Goal: Task Accomplishment & Management: Manage account settings

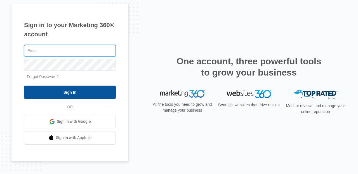
type input "[PERSON_NAME][EMAIL_ADDRESS][PERSON_NAME][DOMAIN_NAME]"
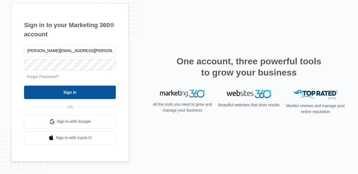
click at [97, 93] on input "Sign In" at bounding box center [70, 92] width 92 height 13
type input "[PERSON_NAME][EMAIL_ADDRESS][PERSON_NAME][DOMAIN_NAME]"
click at [91, 93] on input "Sign In" at bounding box center [70, 92] width 92 height 13
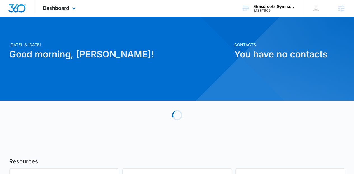
click at [62, 15] on div "Dashboard Apps Reputation Websites Forms CRM Email Social Shop Content Ads Inte…" at bounding box center [59, 8] width 51 height 17
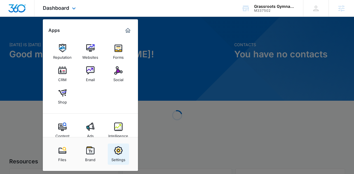
click at [128, 159] on link "Settings" at bounding box center [118, 154] width 21 height 21
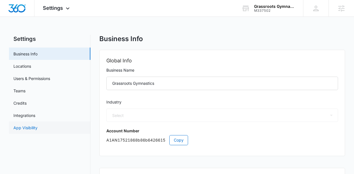
select select "52"
select select "US"
select select "America/New_York"
click at [37, 126] on link "App Visibility" at bounding box center [25, 128] width 24 height 6
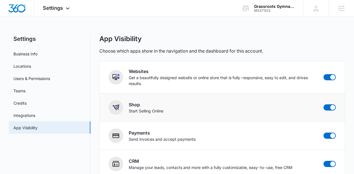
click at [331, 111] on div "Shop Start Selling Online" at bounding box center [222, 107] width 227 height 15
click at [330, 109] on span at bounding box center [329, 107] width 12 height 6
click at [323, 104] on input "checkbox" at bounding box center [323, 104] width 0 height 0
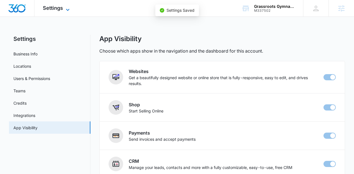
click at [52, 8] on span "Settings" at bounding box center [53, 8] width 20 height 6
checkbox input "false"
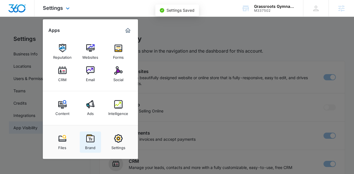
click at [87, 145] on div "Brand" at bounding box center [90, 146] width 10 height 7
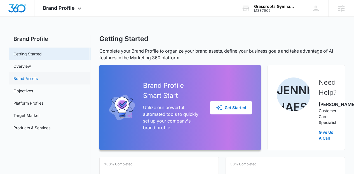
click at [33, 77] on link "Brand Assets" at bounding box center [25, 79] width 24 height 6
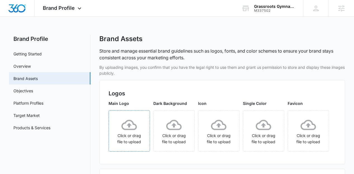
click at [134, 144] on div "Click or drag file to upload" at bounding box center [129, 131] width 41 height 28
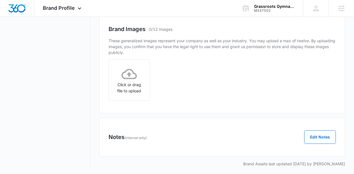
scroll to position [269, 0]
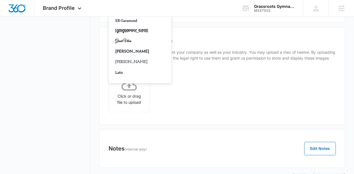
scroll to position [175, 0]
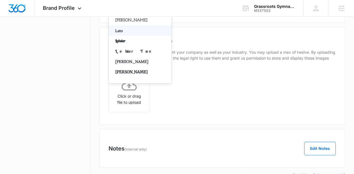
click at [153, 34] on p "Lato" at bounding box center [139, 31] width 48 height 6
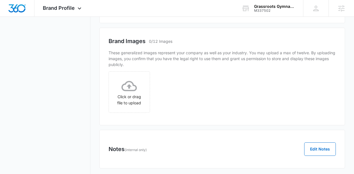
click at [143, 9] on div at bounding box center [133, 5] width 39 height 7
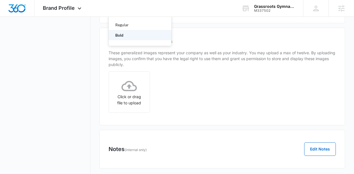
click at [140, 38] on p "Bold" at bounding box center [139, 35] width 48 height 6
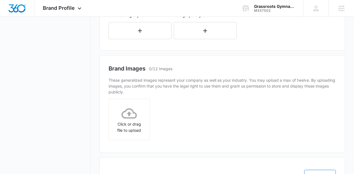
click at [137, 39] on div "Subheading Style" at bounding box center [140, 25] width 63 height 27
click at [138, 39] on button "button" at bounding box center [140, 30] width 63 height 17
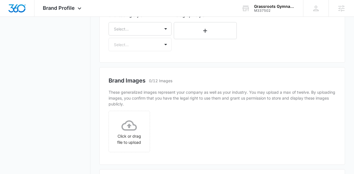
click at [138, 36] on div "Select..." at bounding box center [140, 28] width 63 height 13
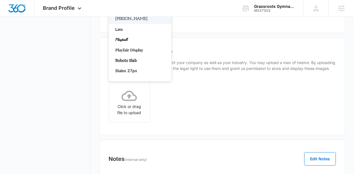
type input "lat"
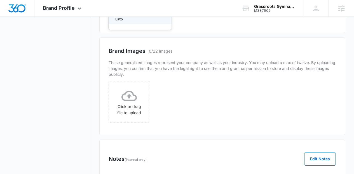
click at [133, 22] on p "Lato" at bounding box center [139, 19] width 48 height 6
click at [133, 19] on div at bounding box center [133, 15] width 39 height 7
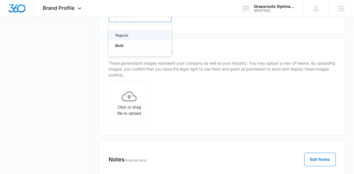
click at [130, 38] on p "Regular" at bounding box center [139, 35] width 48 height 6
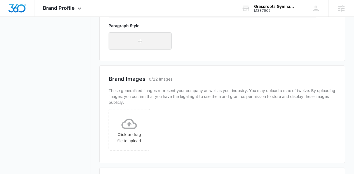
click at [130, 50] on button "button" at bounding box center [140, 40] width 63 height 17
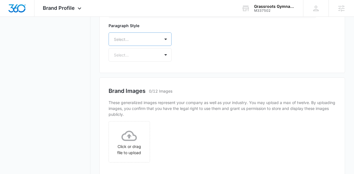
click at [131, 46] on div "Select..." at bounding box center [140, 38] width 63 height 13
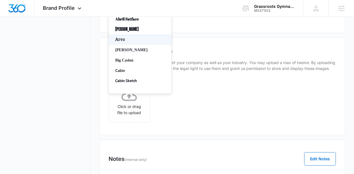
type input "lat"
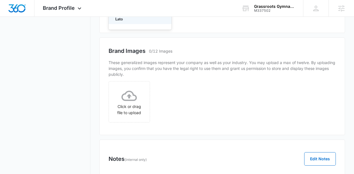
click at [125, 24] on div "Lato" at bounding box center [140, 19] width 63 height 10
click at [123, 19] on div at bounding box center [133, 15] width 39 height 7
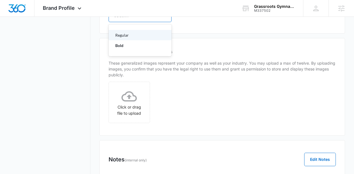
click at [126, 40] on div "Regular" at bounding box center [140, 35] width 63 height 10
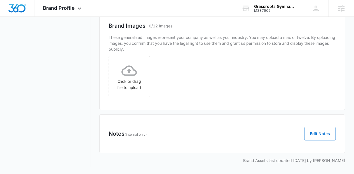
scroll to position [0, 0]
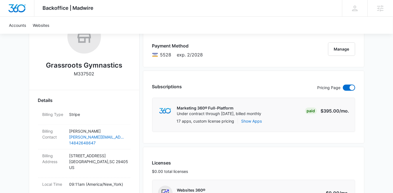
scroll to position [62, 0]
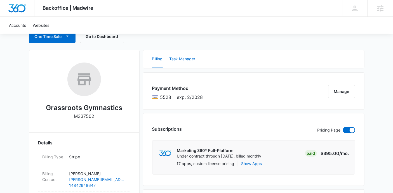
click at [189, 62] on button "Task Manager" at bounding box center [183, 59] width 26 height 18
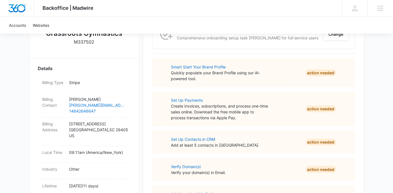
scroll to position [95, 0]
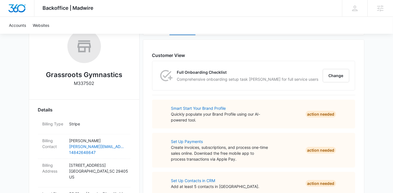
click at [323, 70] on div "Full Onboarding Checklist Comprehensive onboarding setup task [PERSON_NAME] for…" at bounding box center [253, 75] width 203 height 29
click at [327, 73] on button "Change" at bounding box center [336, 75] width 27 height 13
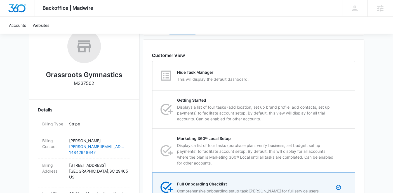
click at [327, 73] on div "Hide Task Manager This will display the default dashboard." at bounding box center [254, 75] width 202 height 29
click at [153, 76] on input "Hide Task Manager This will display the default dashboard." at bounding box center [152, 76] width 0 height 0
radio input "true"
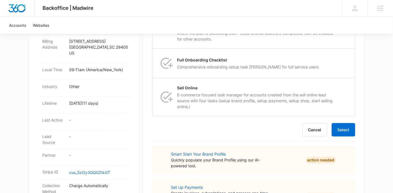
scroll to position [220, 0]
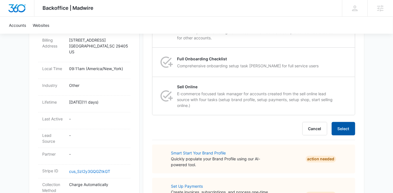
click at [349, 125] on button "Select" at bounding box center [344, 128] width 24 height 13
